Goal: Transaction & Acquisition: Book appointment/travel/reservation

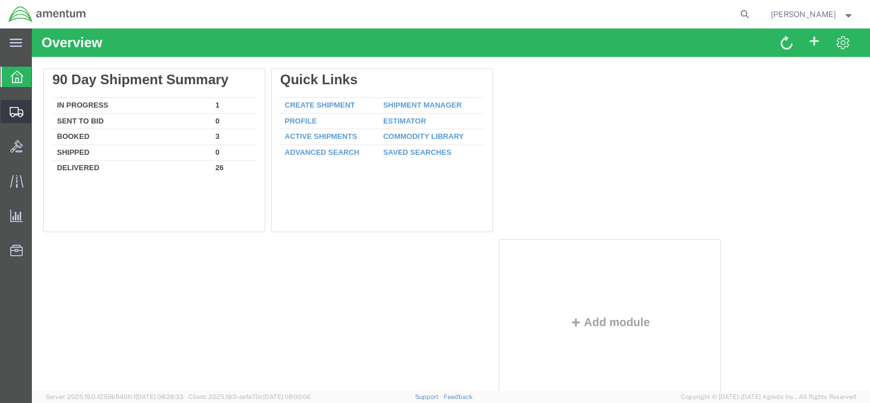
click at [0, 0] on span "Shipment Manager" at bounding box center [0, 0] width 0 height 0
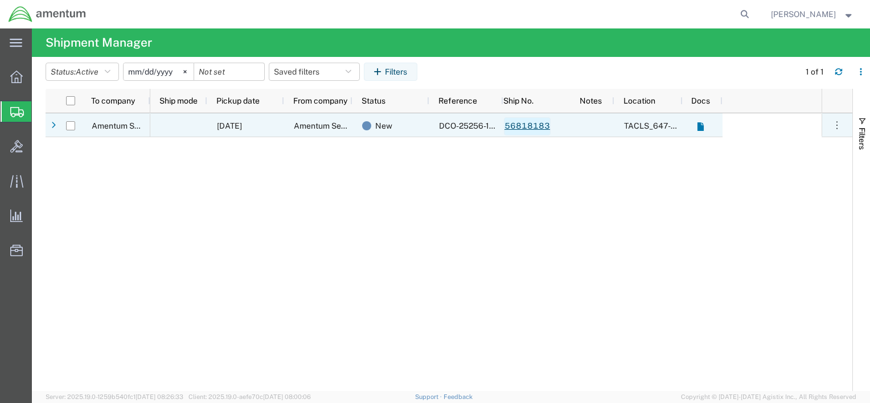
click at [542, 123] on link "56818183" at bounding box center [527, 126] width 47 height 18
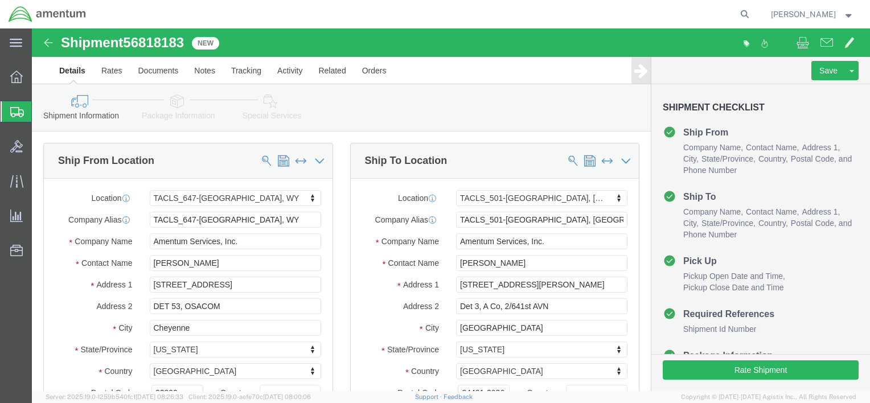
select select "42722"
select select "42685"
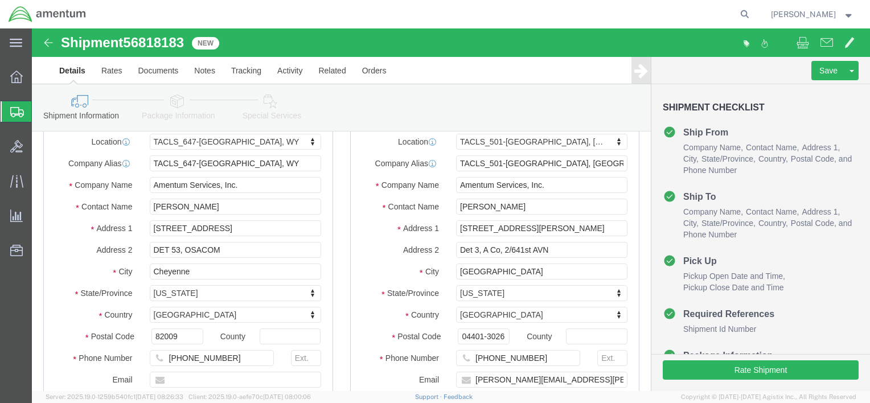
scroll to position [57, 0]
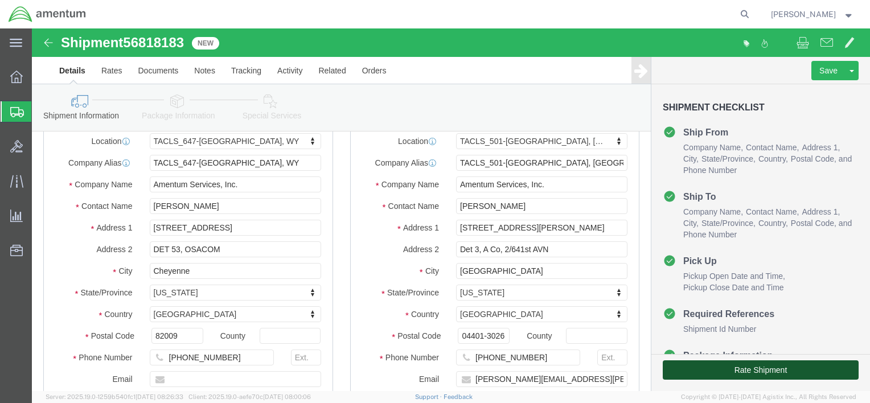
click button "Rate Shipment"
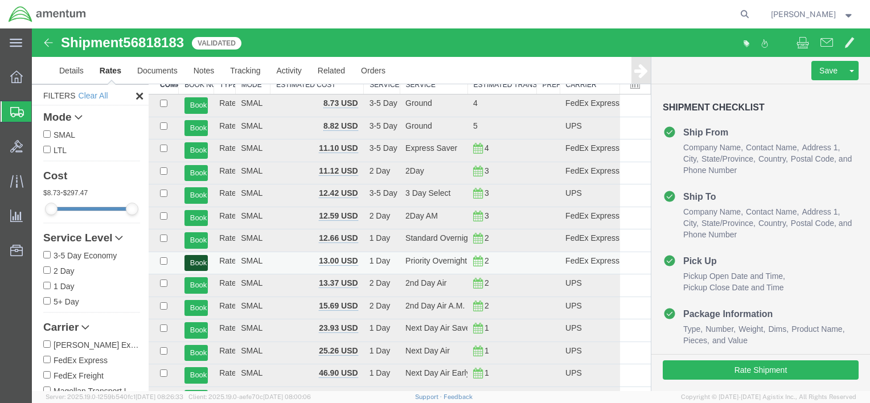
click at [196, 262] on button "Book" at bounding box center [195, 263] width 23 height 17
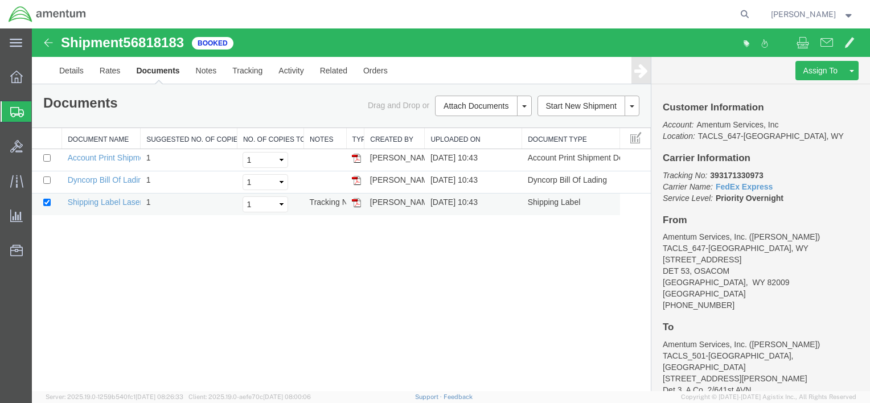
click at [359, 202] on img at bounding box center [356, 202] width 9 height 9
drag, startPoint x: 772, startPoint y: 178, endPoint x: 711, endPoint y: 177, distance: 60.9
click at [711, 177] on p "Tracking No: 393171330973 Carrier Name: FedEx Express FedEx Express Service Lev…" at bounding box center [761, 187] width 196 height 34
drag, startPoint x: 711, startPoint y: 177, endPoint x: 725, endPoint y: 175, distance: 13.8
copy b "393171330973"
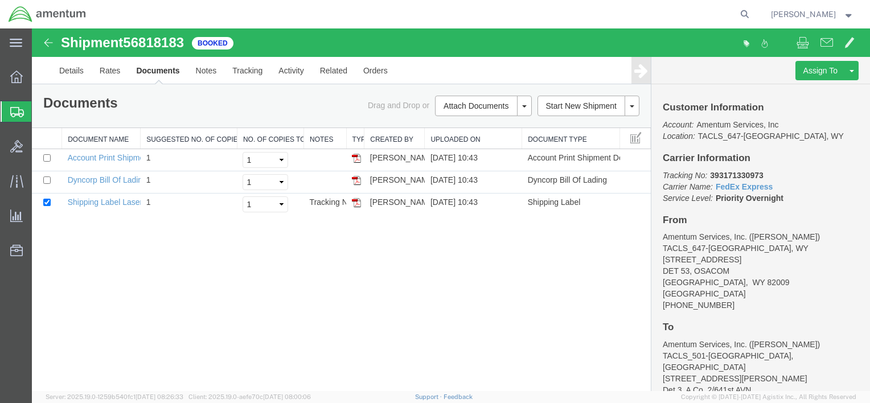
click at [585, 273] on div "Shipment 56818183 3 of 3 Booked Details Rates Documents Notes Tracking Activity…" at bounding box center [451, 209] width 838 height 363
